Goal: Task Accomplishment & Management: Manage account settings

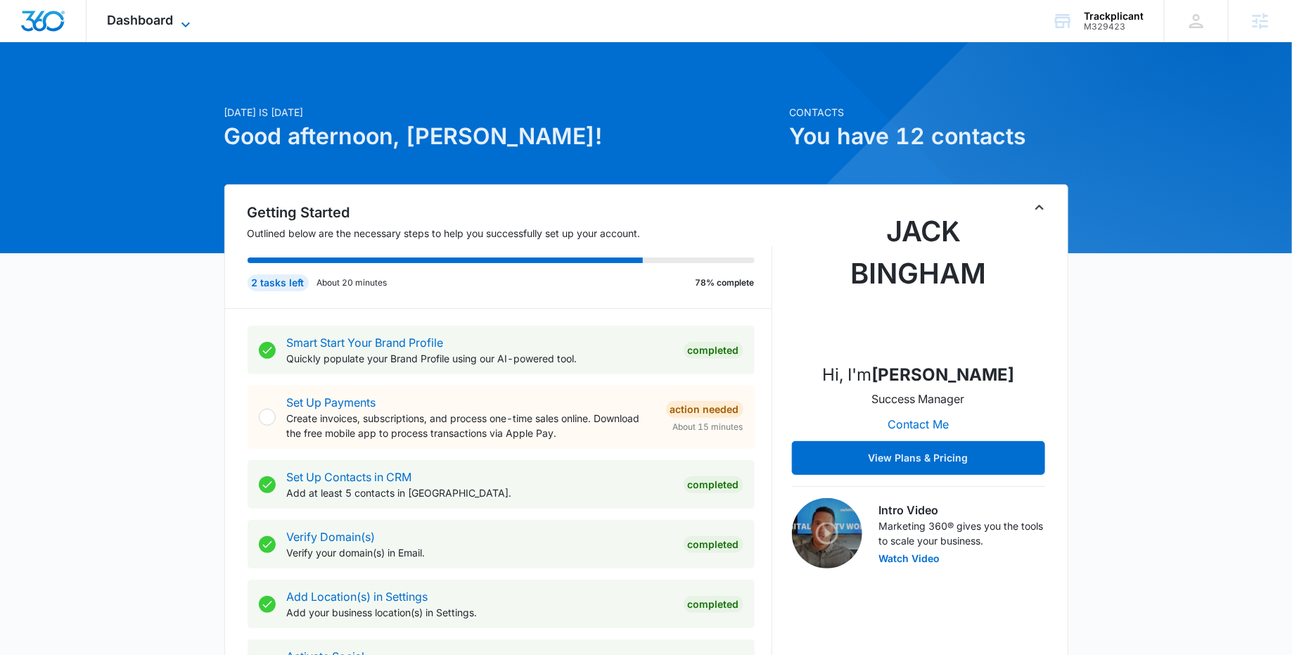
click at [192, 16] on icon at bounding box center [185, 24] width 17 height 17
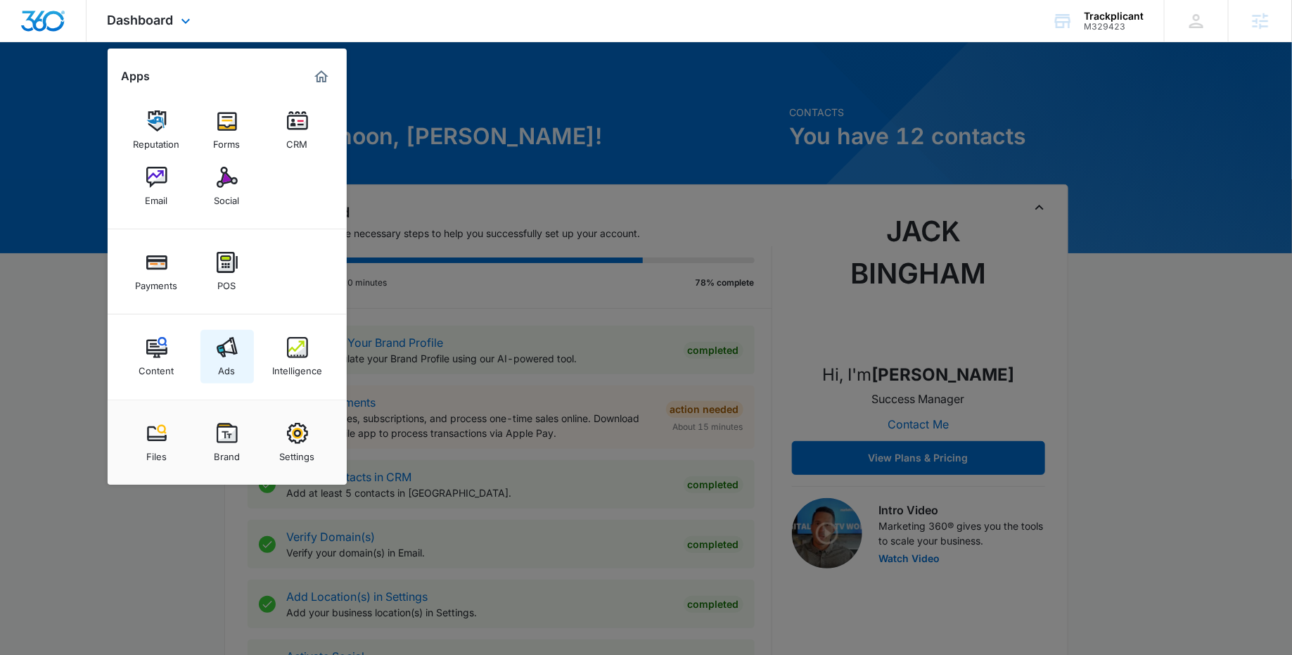
click at [224, 352] on img at bounding box center [227, 347] width 21 height 21
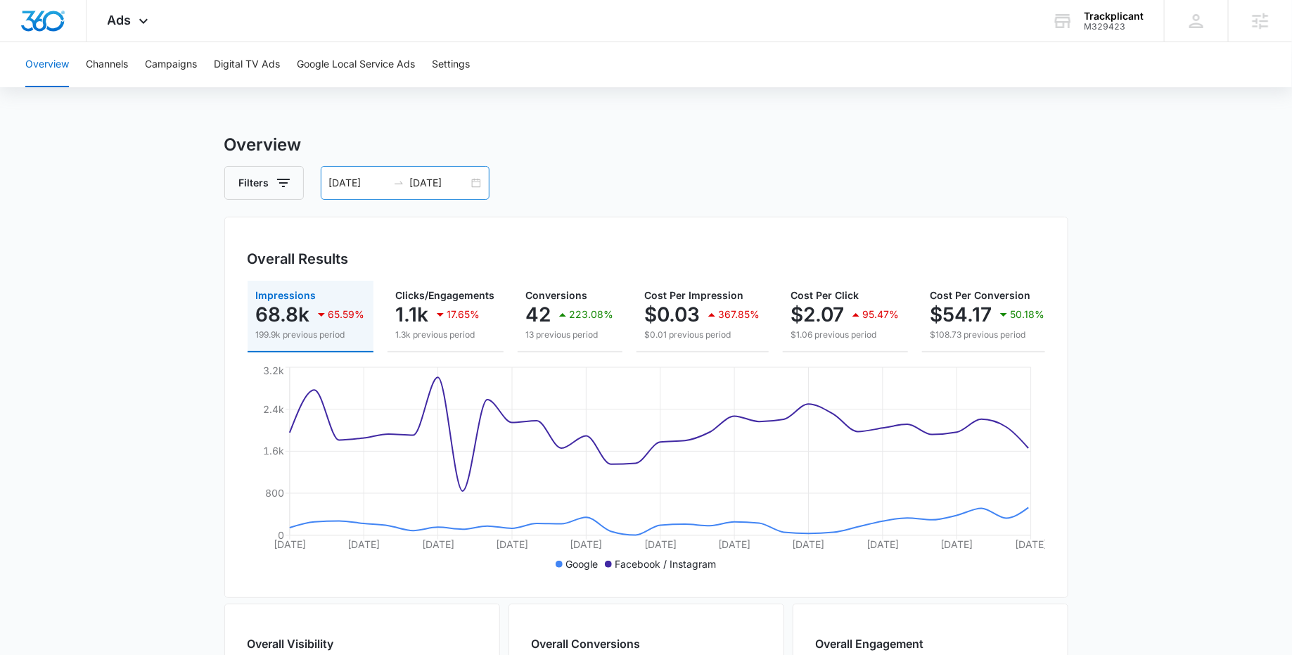
click at [475, 184] on div "09/06/2025 10/06/2025" at bounding box center [405, 183] width 169 height 34
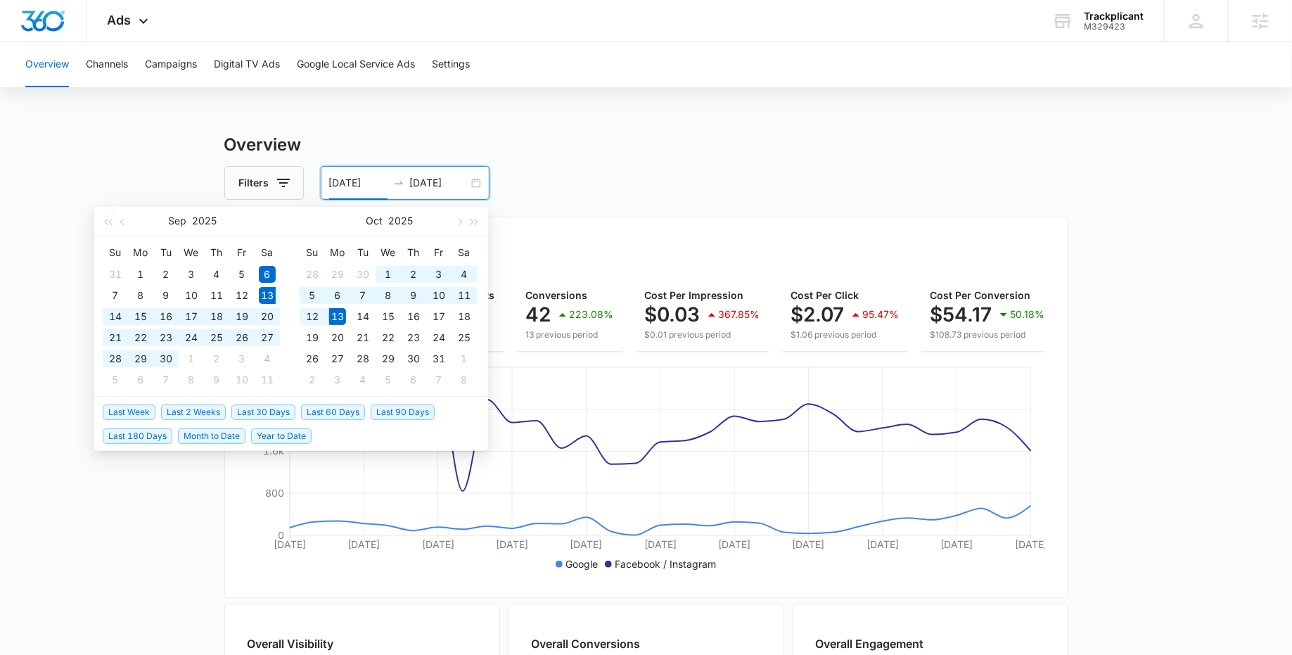
click at [265, 405] on span "Last 30 Days" at bounding box center [263, 412] width 64 height 15
type input "09/13/2025"
type input "10/13/2025"
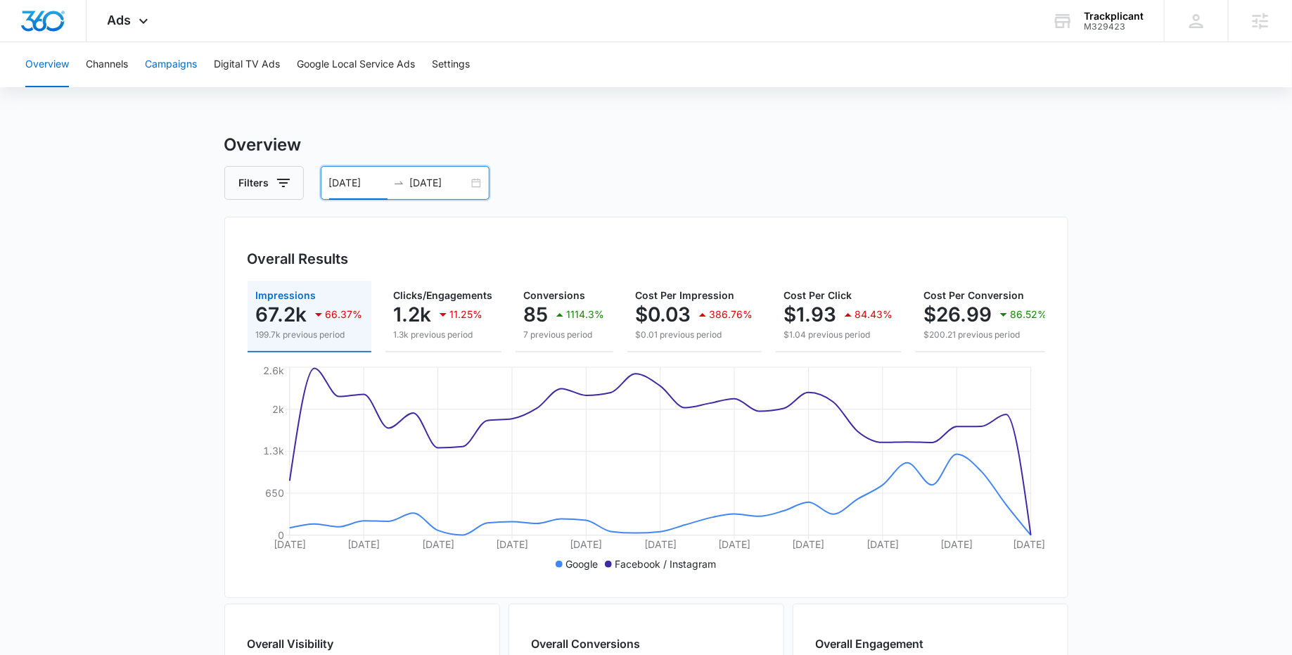
click at [176, 73] on button "Campaigns" at bounding box center [171, 64] width 52 height 45
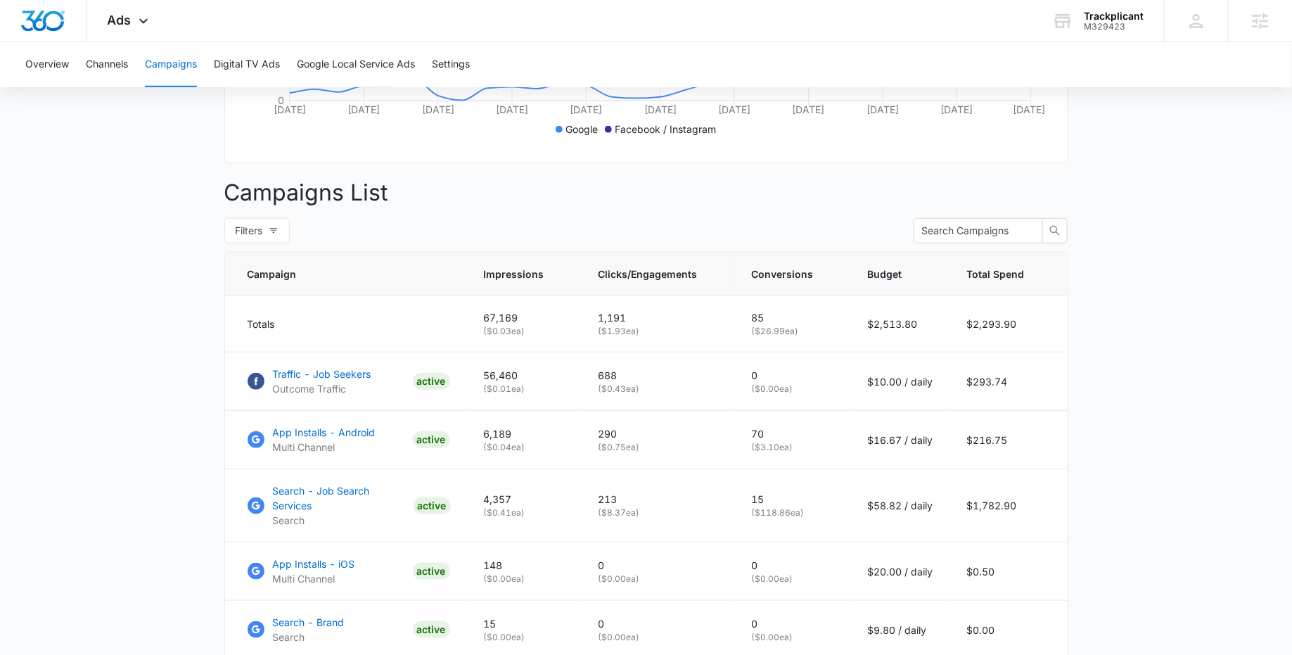
scroll to position [578, 0]
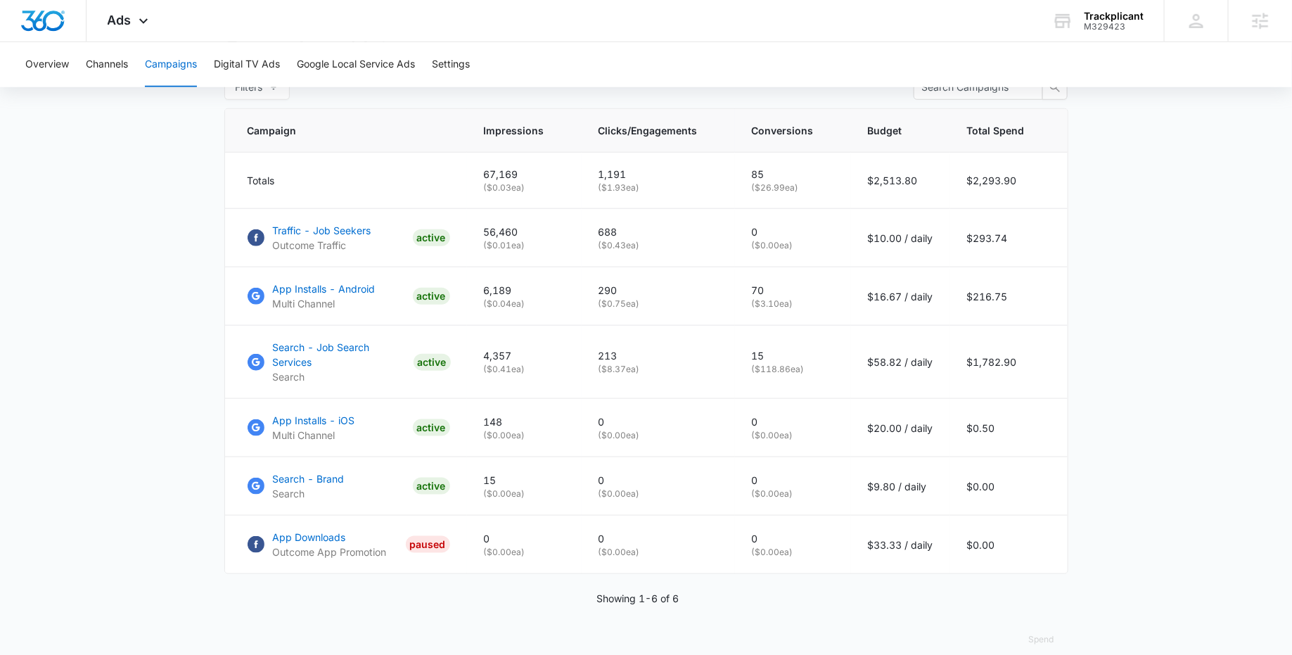
click at [105, 341] on main "Campaigns Filters 09/13/2025 10/13/2025 Overall Results Impressions 67.2k 66.37…" at bounding box center [646, 113] width 1292 height 1119
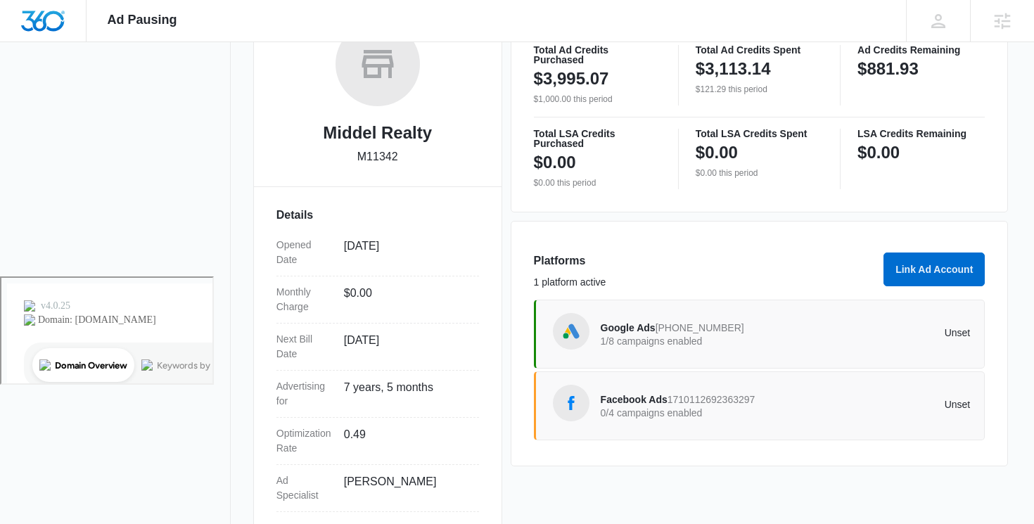
scroll to position [252, 0]
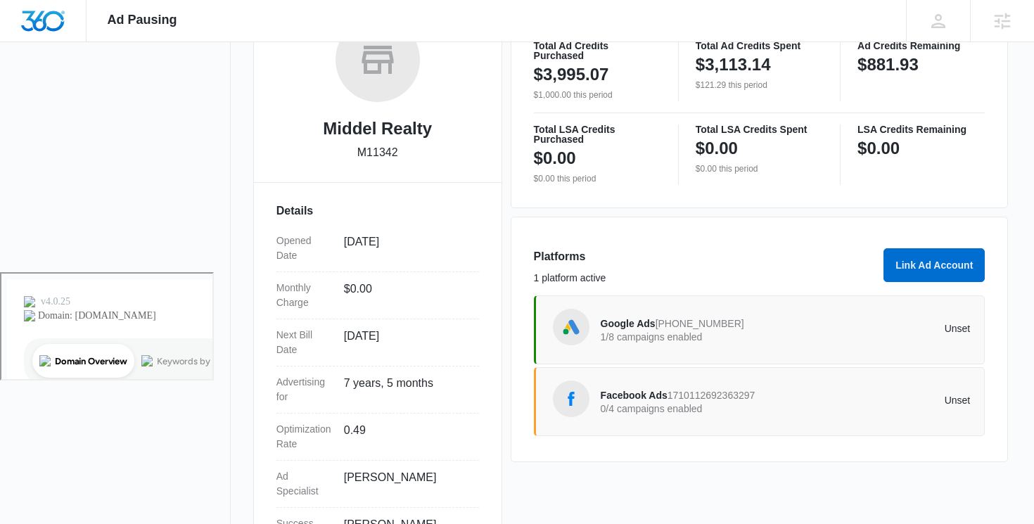
click at [931, 337] on div "Google Ads 913-804-6413 1/8 campaigns enabled Unset" at bounding box center [786, 329] width 370 height 39
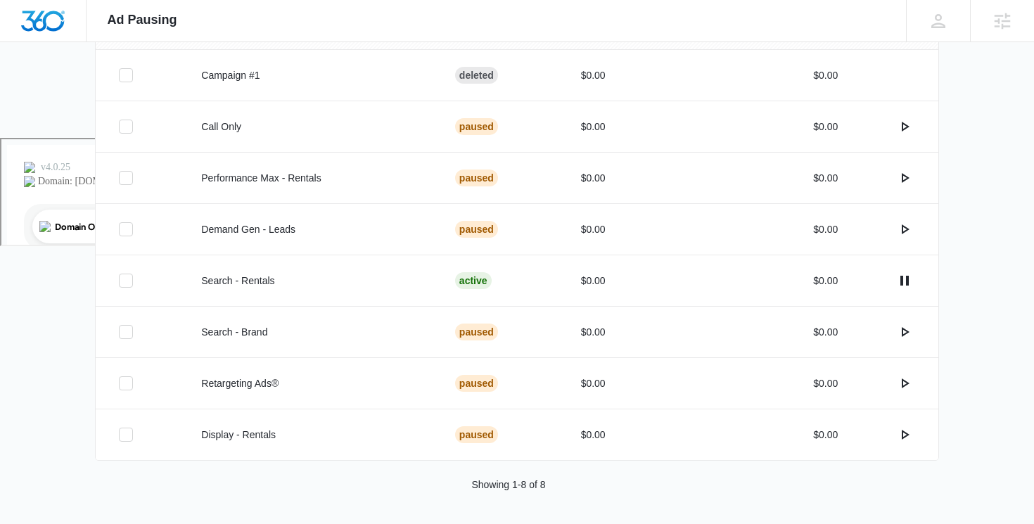
scroll to position [388, 0]
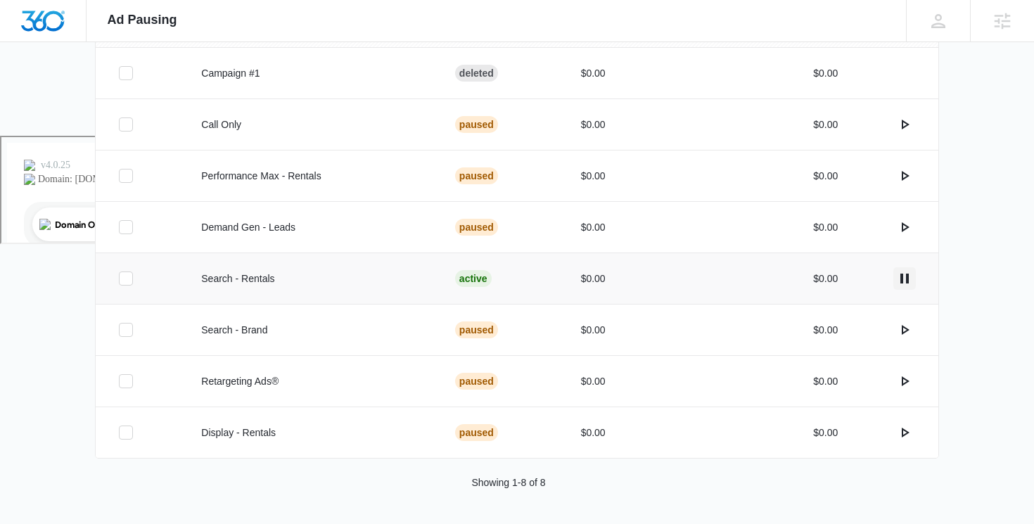
click at [914, 276] on button "actions.pause" at bounding box center [904, 278] width 23 height 23
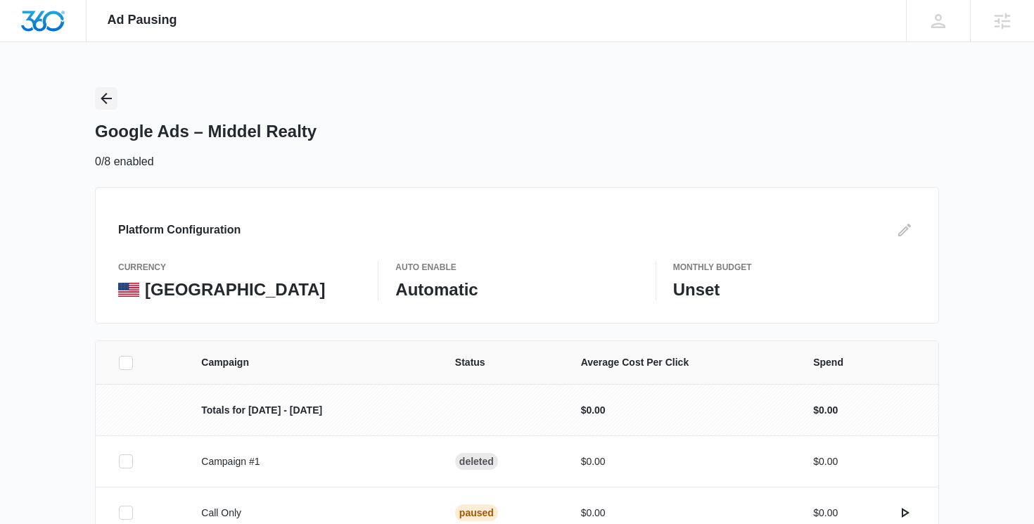
click at [101, 91] on icon "Back" at bounding box center [106, 98] width 17 height 17
